Goal: Information Seeking & Learning: Learn about a topic

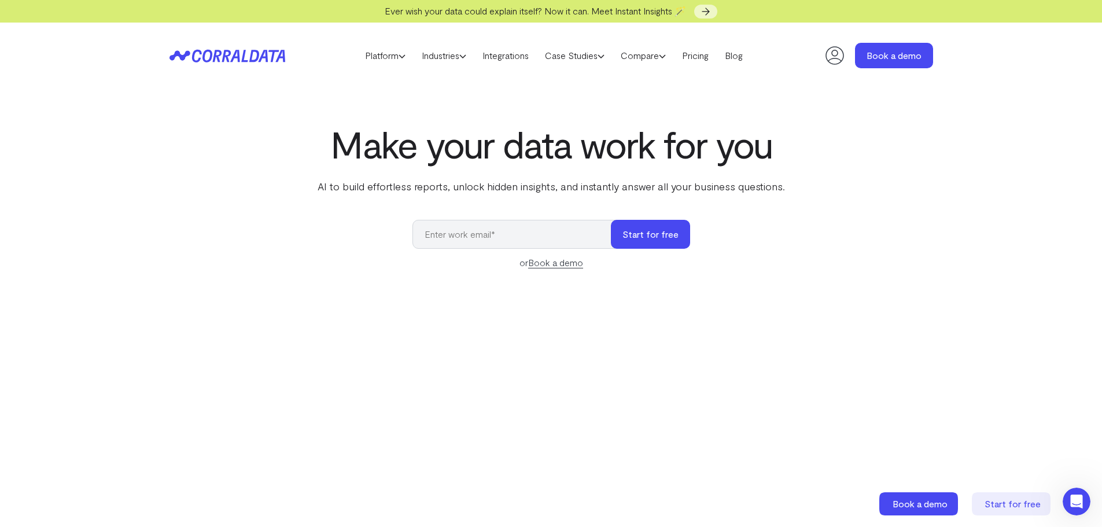
click at [390, 56] on link "Platform" at bounding box center [385, 55] width 57 height 17
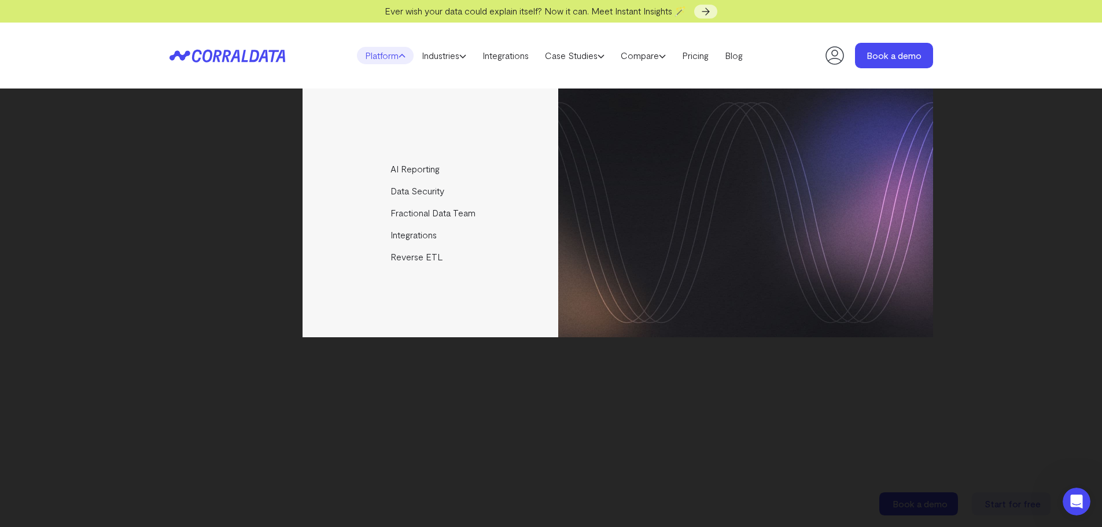
click at [390, 56] on link "Platform" at bounding box center [385, 55] width 57 height 17
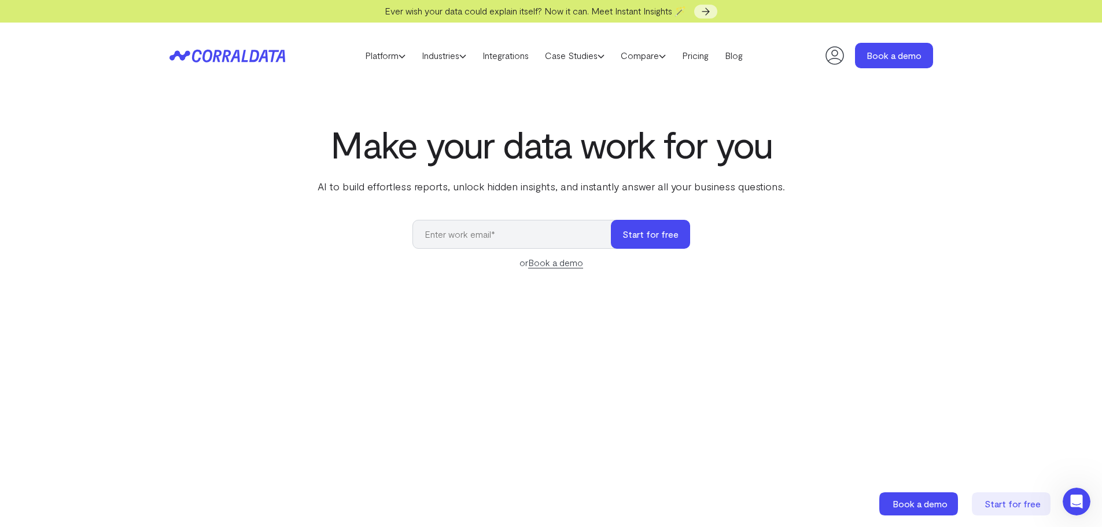
click at [706, 12] on icon at bounding box center [706, 12] width 12 height 12
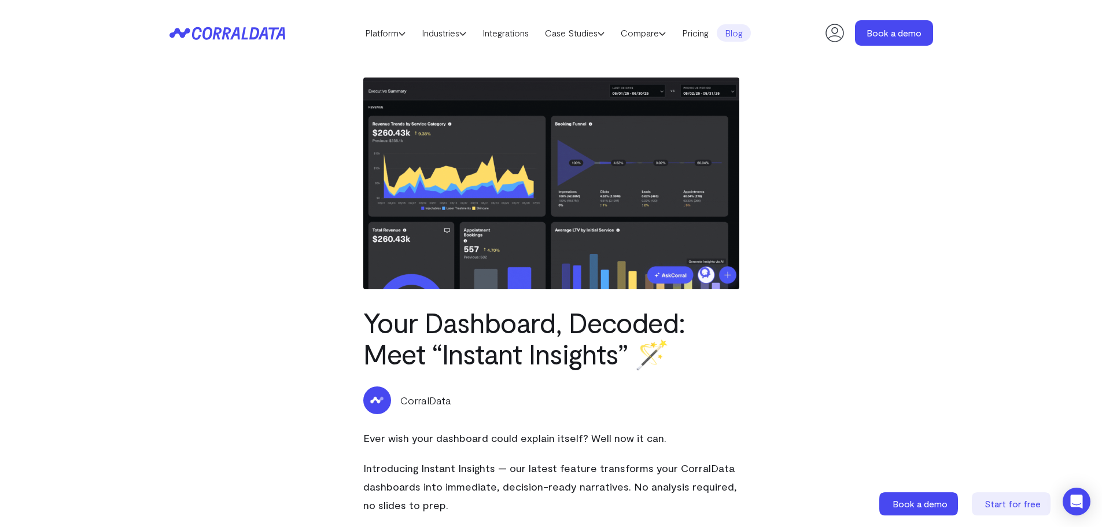
click at [699, 28] on link "Pricing" at bounding box center [695, 32] width 43 height 17
